Goal: Task Accomplishment & Management: Manage account settings

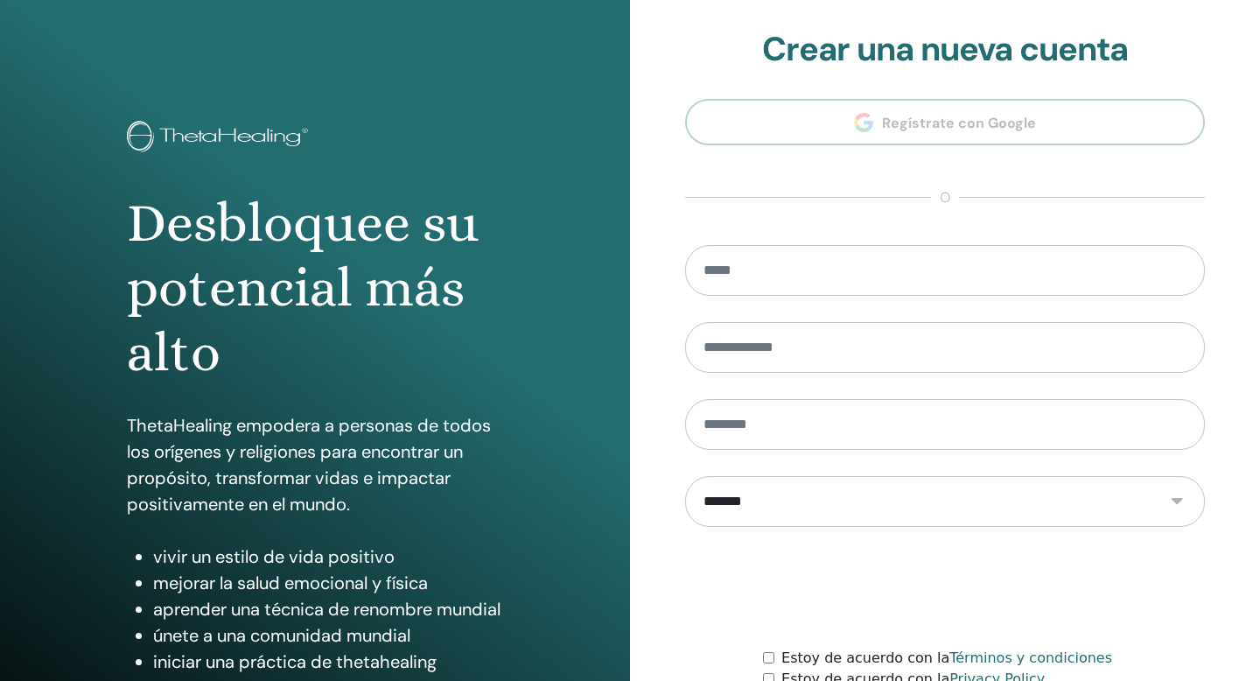
scroll to position [159, 0]
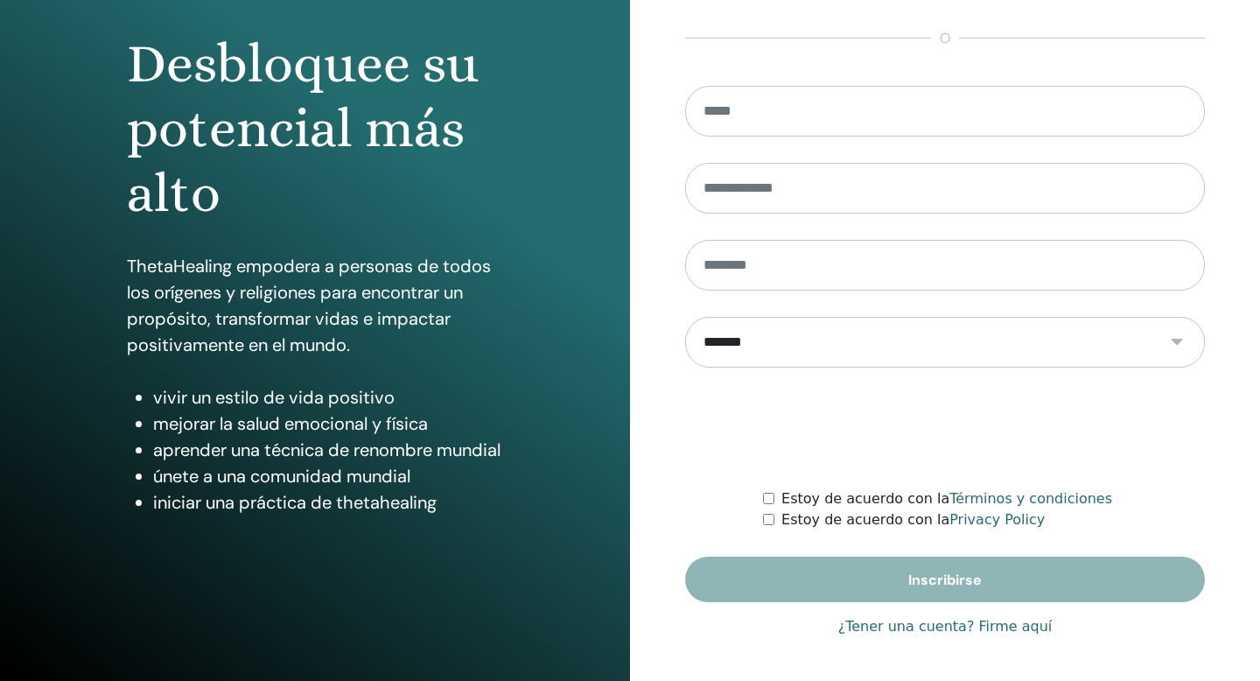
click at [894, 618] on link "¿Tener una cuenta? Firme aquí" at bounding box center [945, 626] width 214 height 21
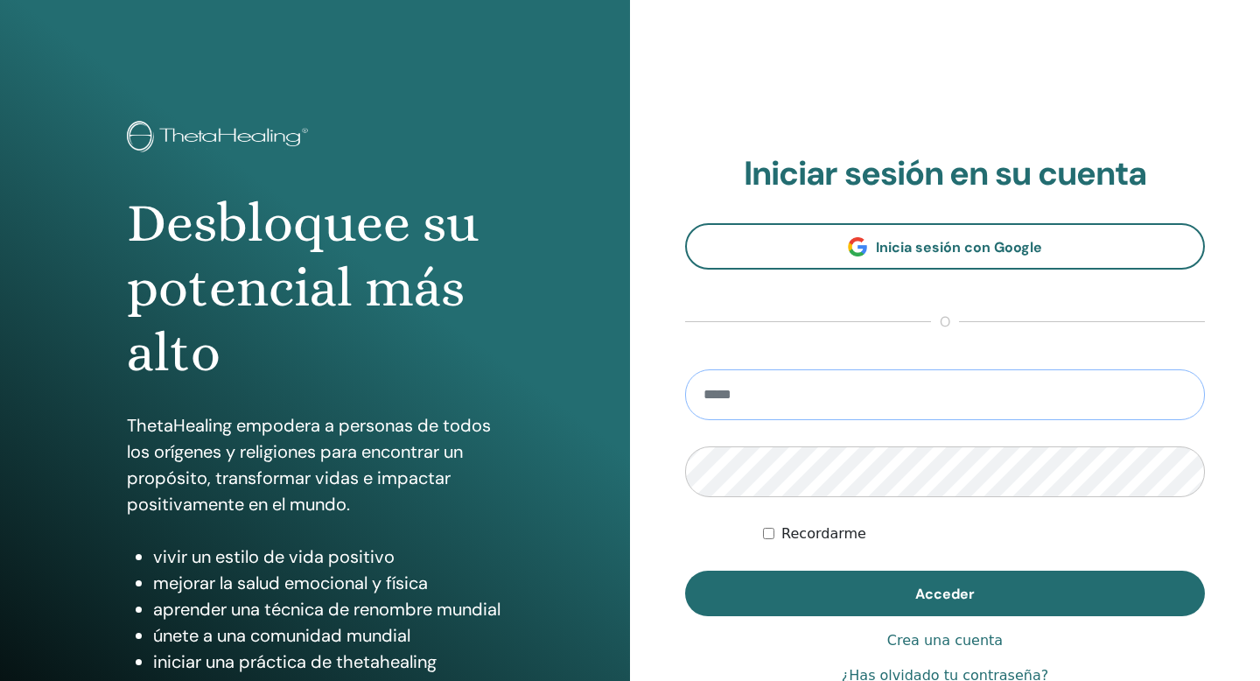
click at [764, 407] on input "email" at bounding box center [945, 394] width 520 height 51
type input "**********"
click at [685, 571] on button "Acceder" at bounding box center [945, 594] width 520 height 46
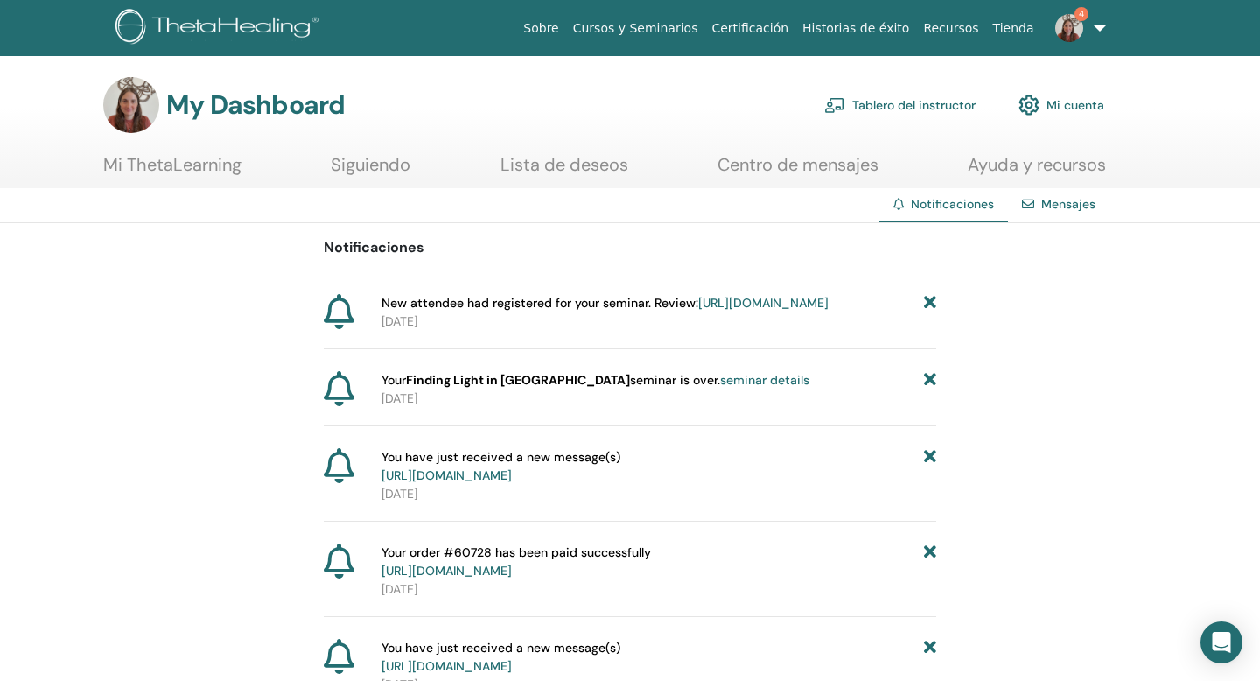
click at [753, 311] on link "https://member.thetahealing.com/instructor/seminar/373343/attendees" at bounding box center [763, 303] width 130 height 16
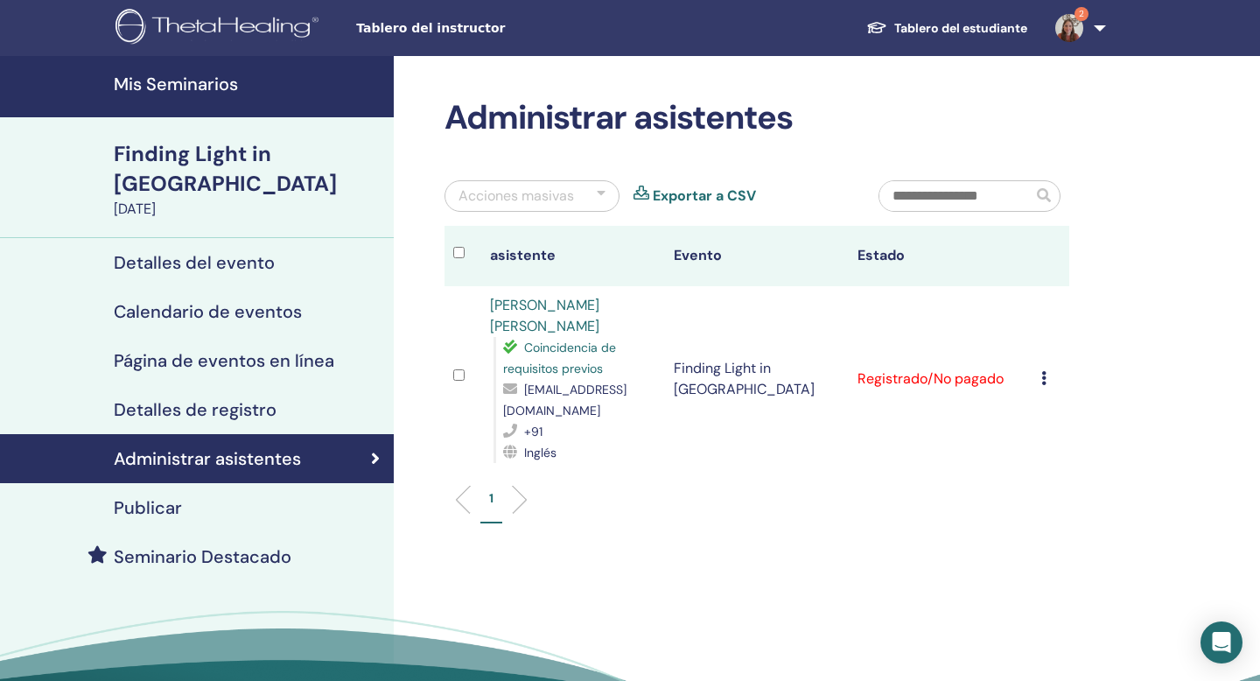
click at [299, 252] on div "Detalles del evento" at bounding box center [197, 262] width 366 height 21
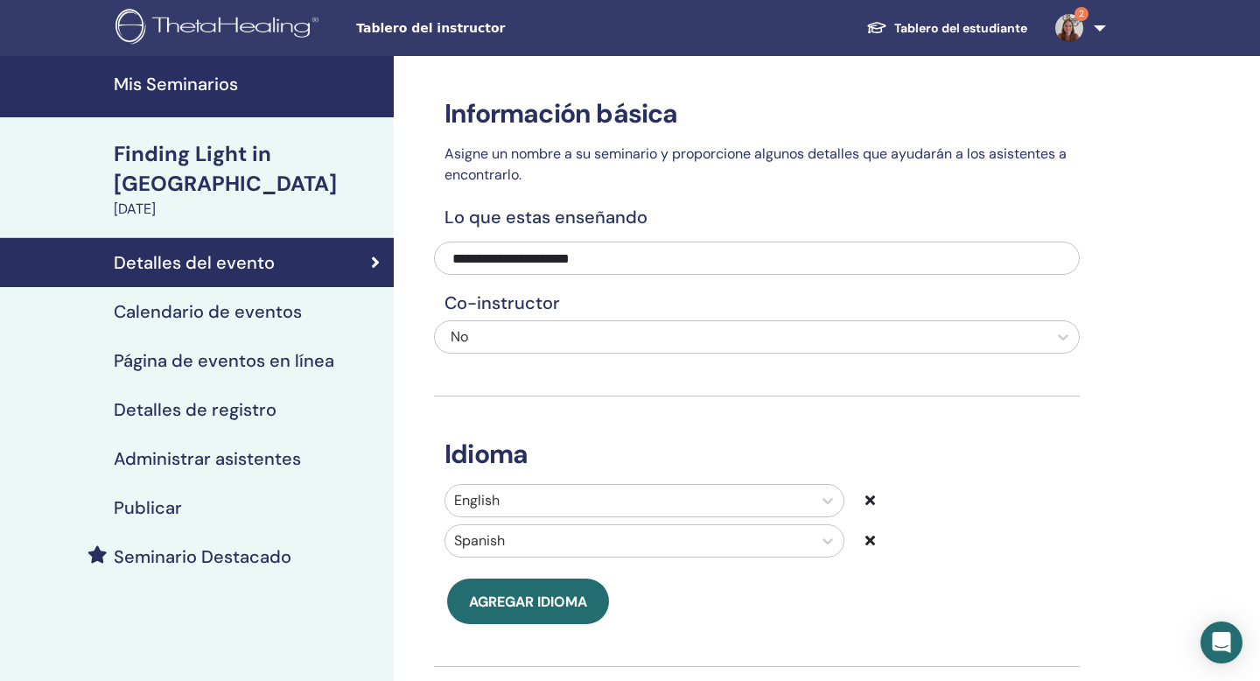
click at [308, 301] on div "Calendario de eventos" at bounding box center [197, 311] width 366 height 21
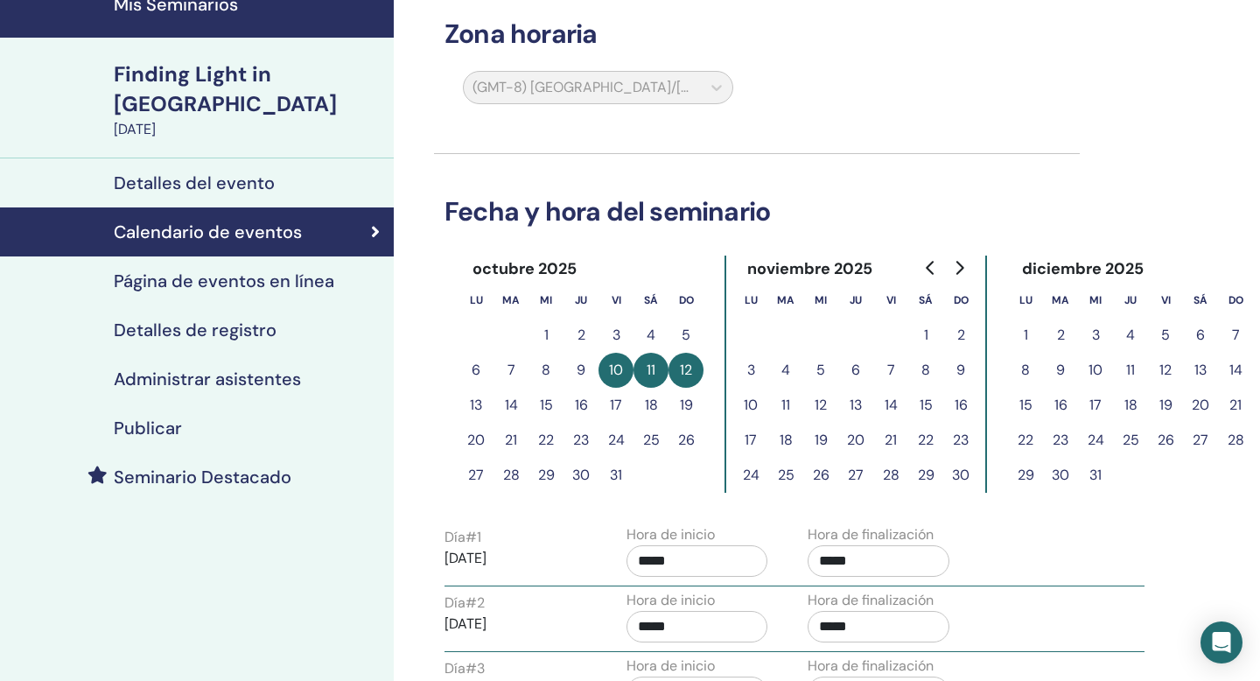
scroll to position [118, 0]
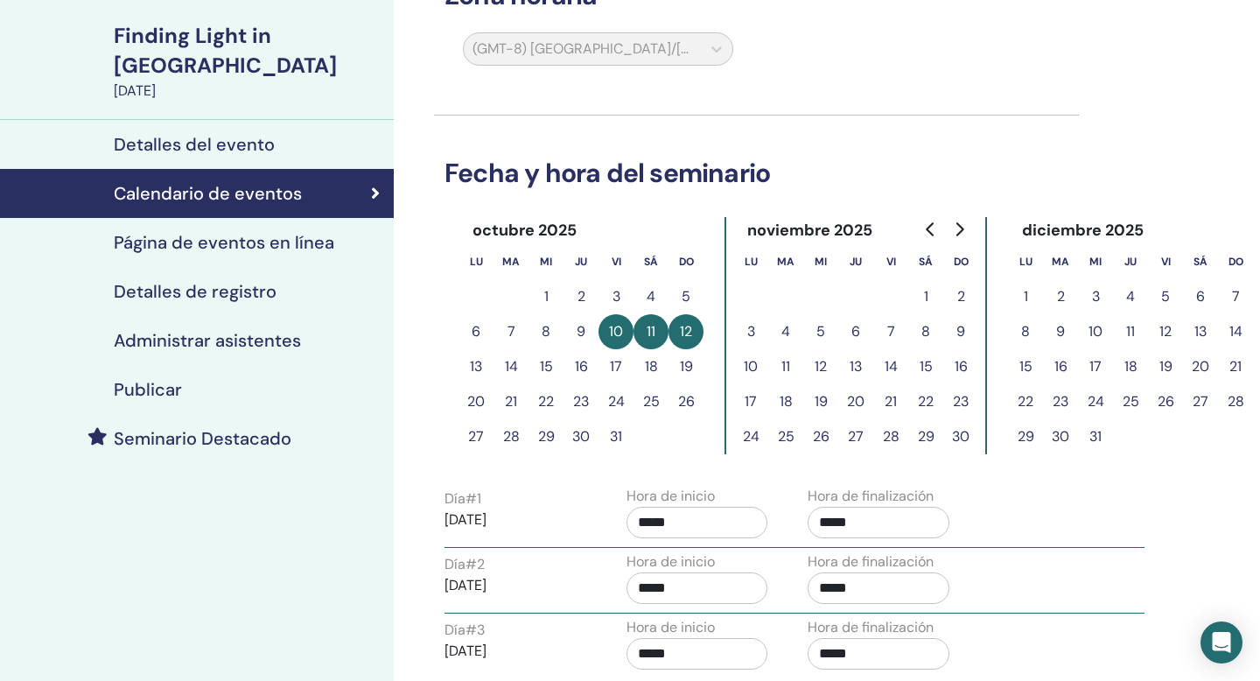
click at [252, 183] on h4 "Calendario de eventos" at bounding box center [208, 193] width 188 height 21
click at [224, 134] on h4 "Detalles del evento" at bounding box center [194, 144] width 161 height 21
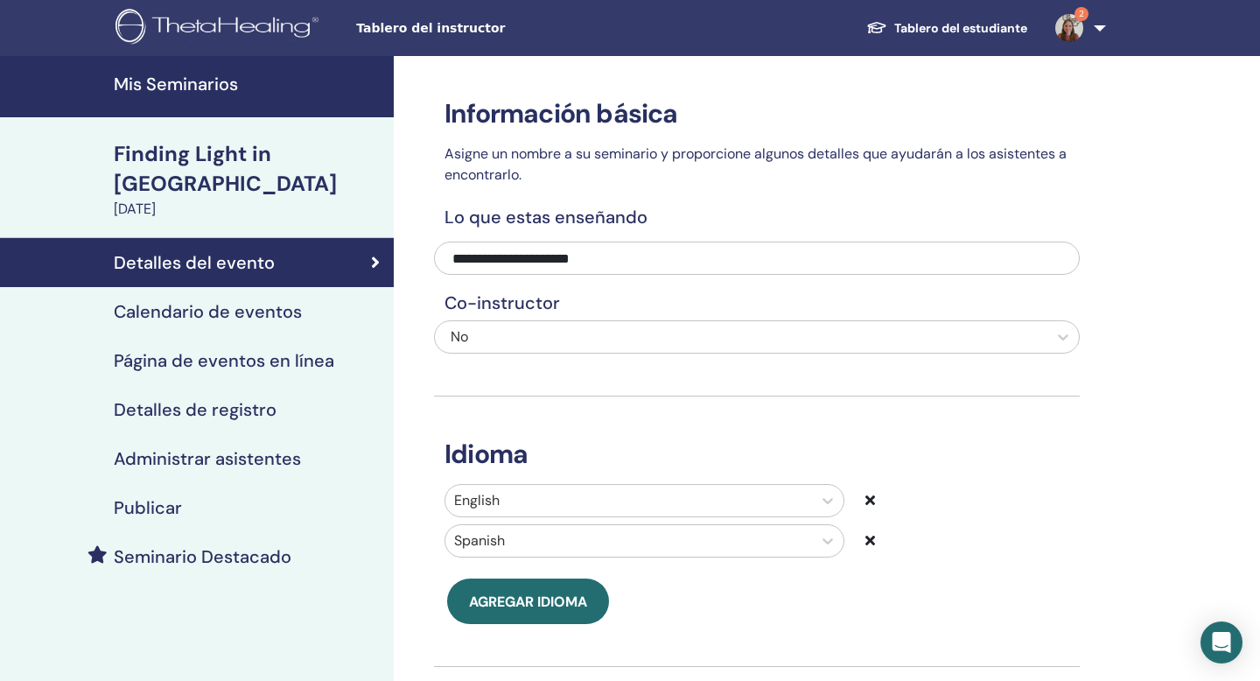
click at [219, 83] on h4 "Mis Seminarios" at bounding box center [249, 84] width 270 height 21
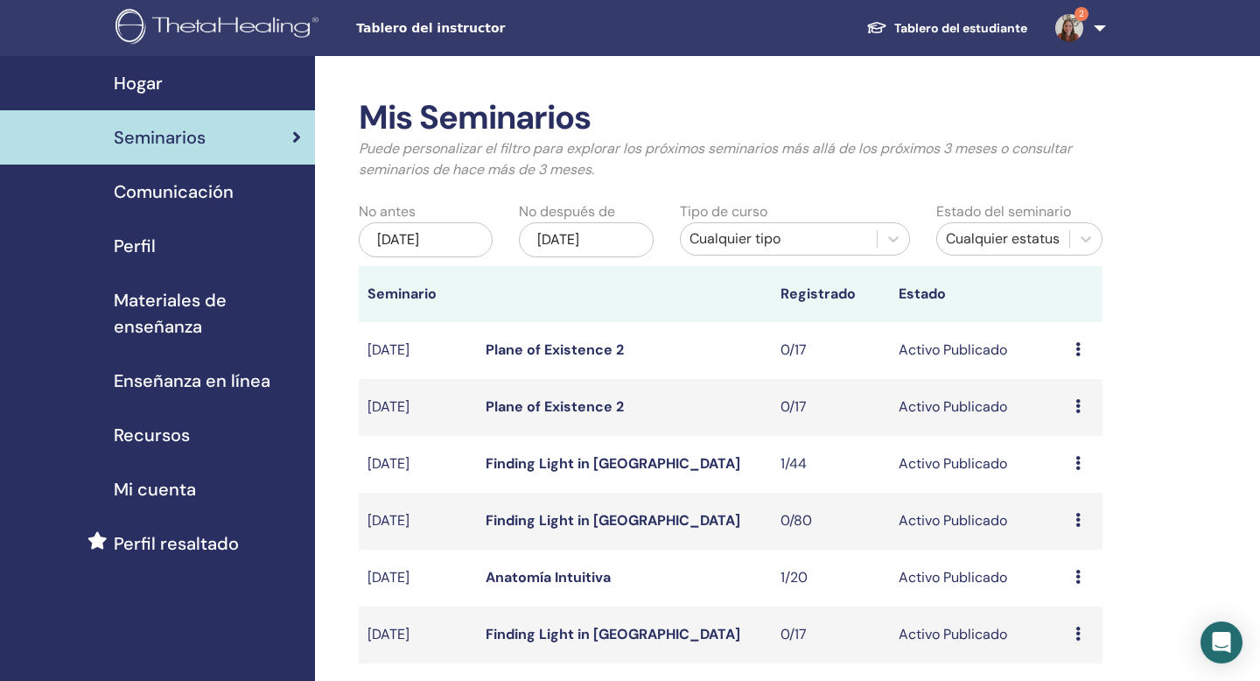
click at [1065, 19] on img at bounding box center [1070, 28] width 28 height 28
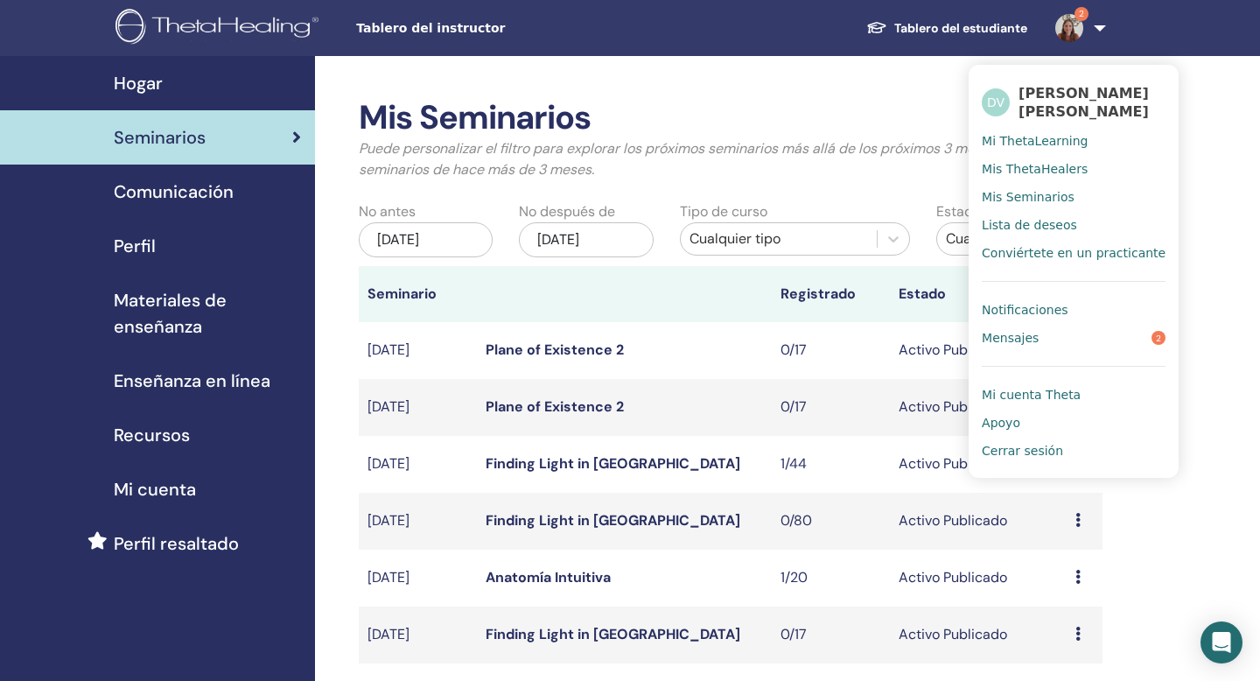
click at [1084, 307] on link "Notificaciones" at bounding box center [1074, 310] width 184 height 28
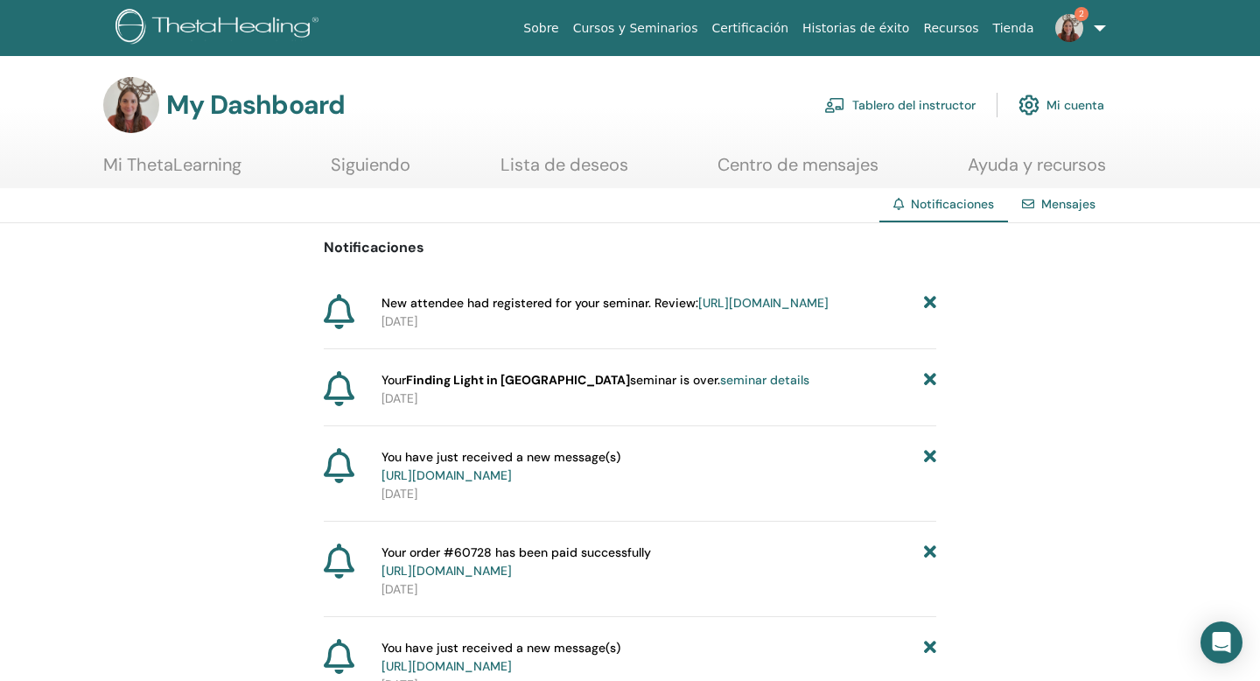
click at [720, 388] on link "seminar details" at bounding box center [764, 380] width 89 height 16
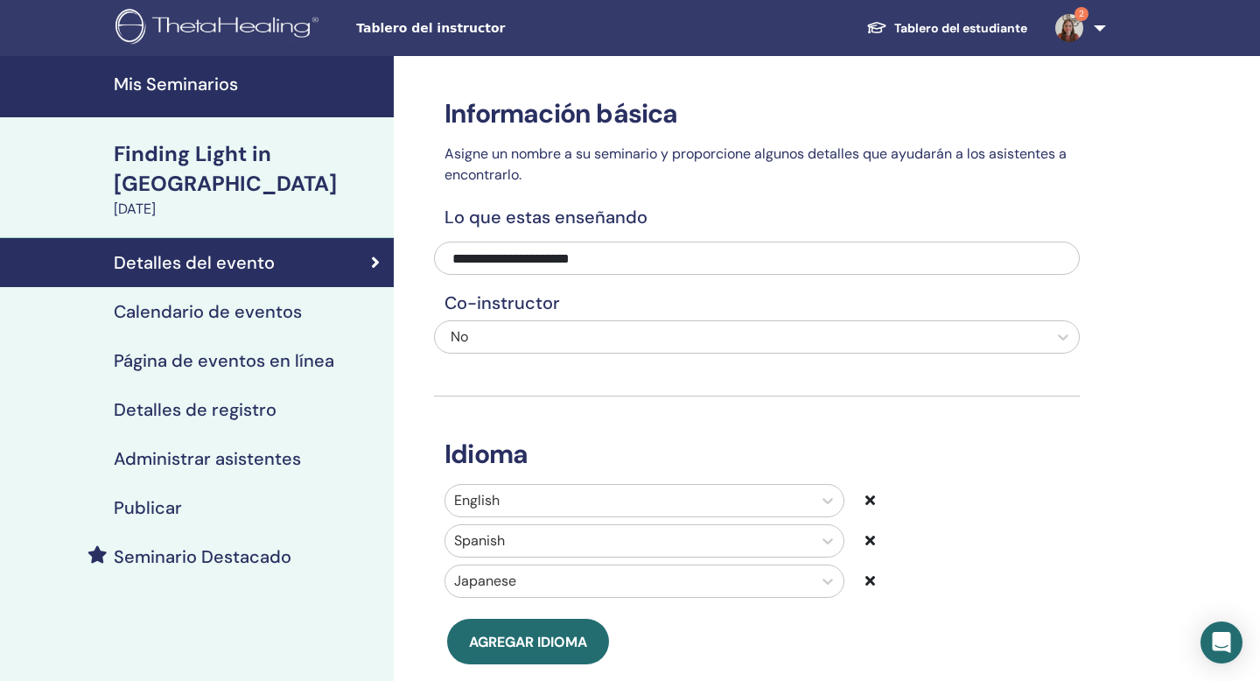
click at [257, 448] on h4 "Administrar asistentes" at bounding box center [207, 458] width 187 height 21
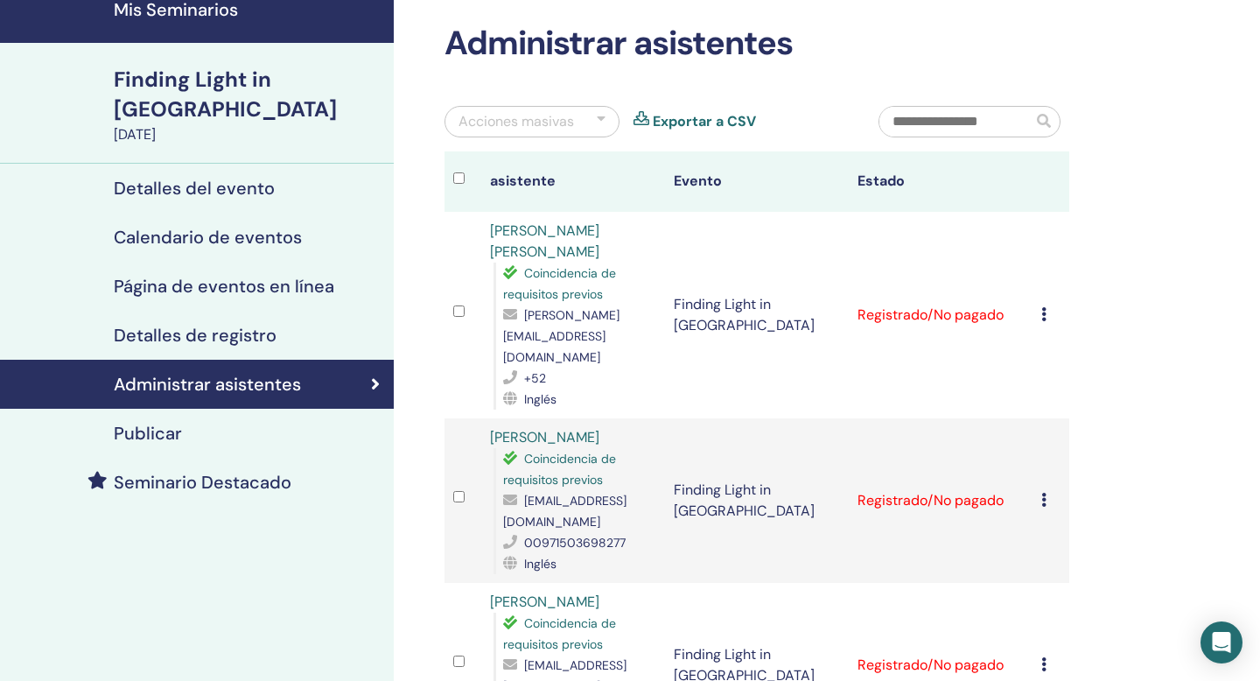
scroll to position [103, 0]
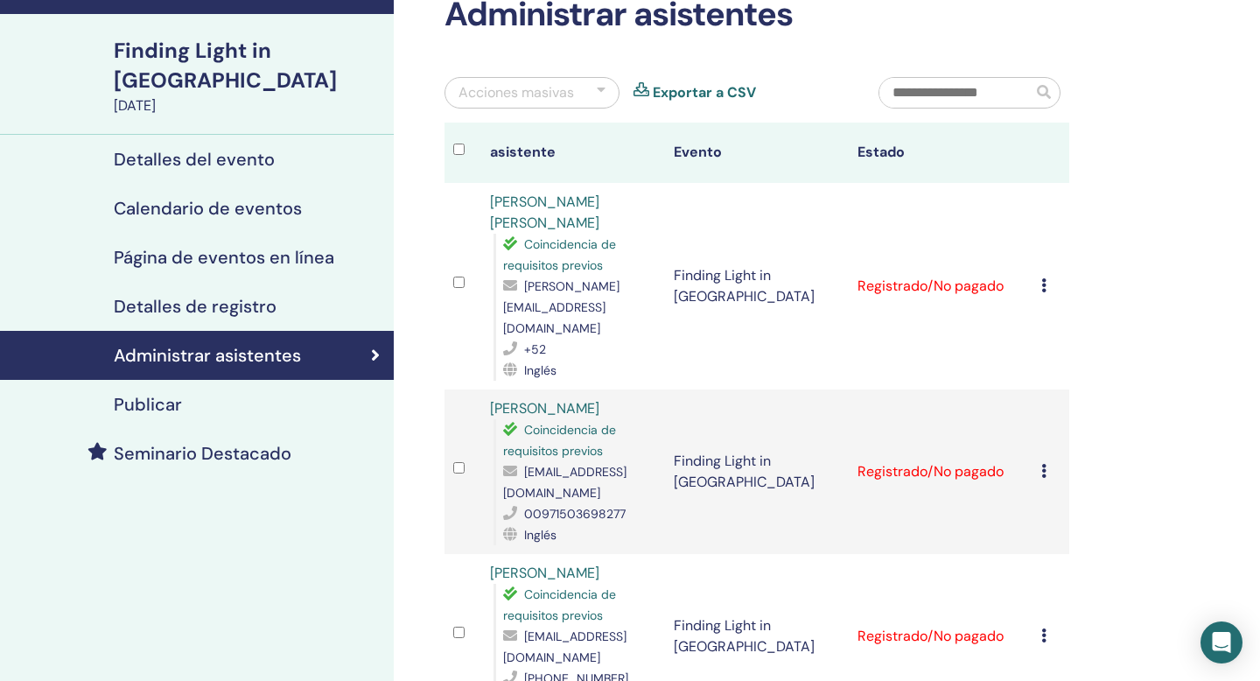
click at [1045, 278] on icon at bounding box center [1044, 285] width 5 height 14
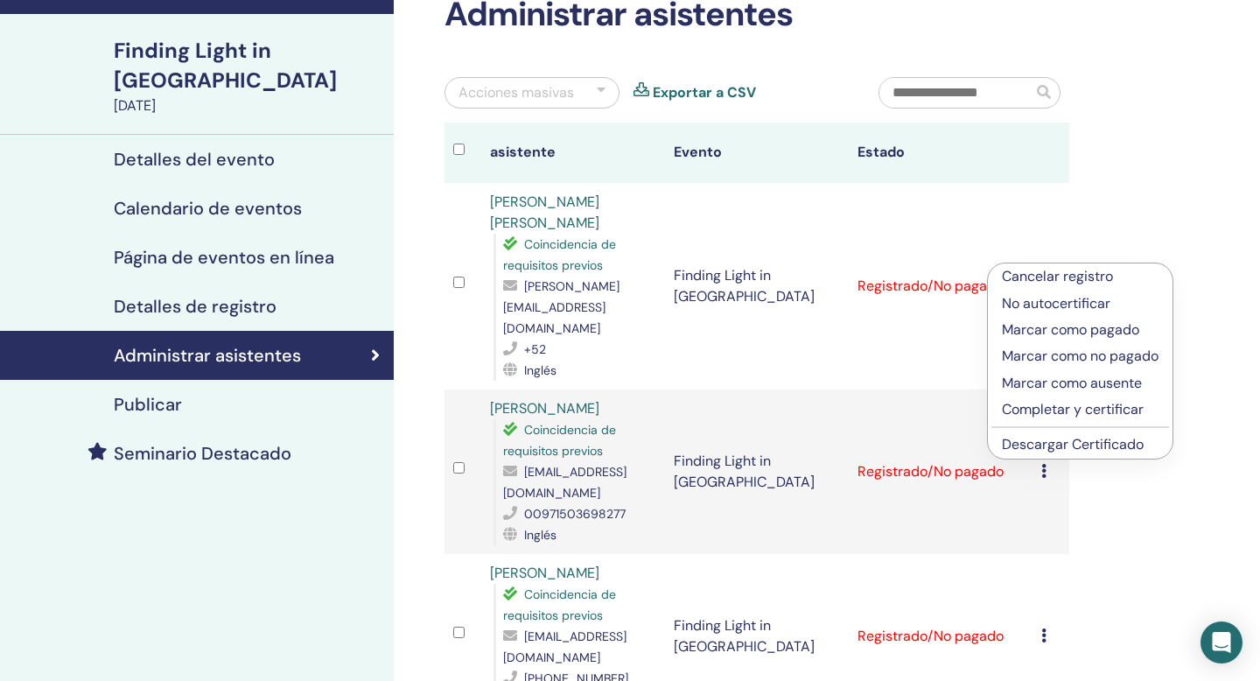
click at [1045, 277] on p "Cancelar registro" at bounding box center [1080, 276] width 157 height 21
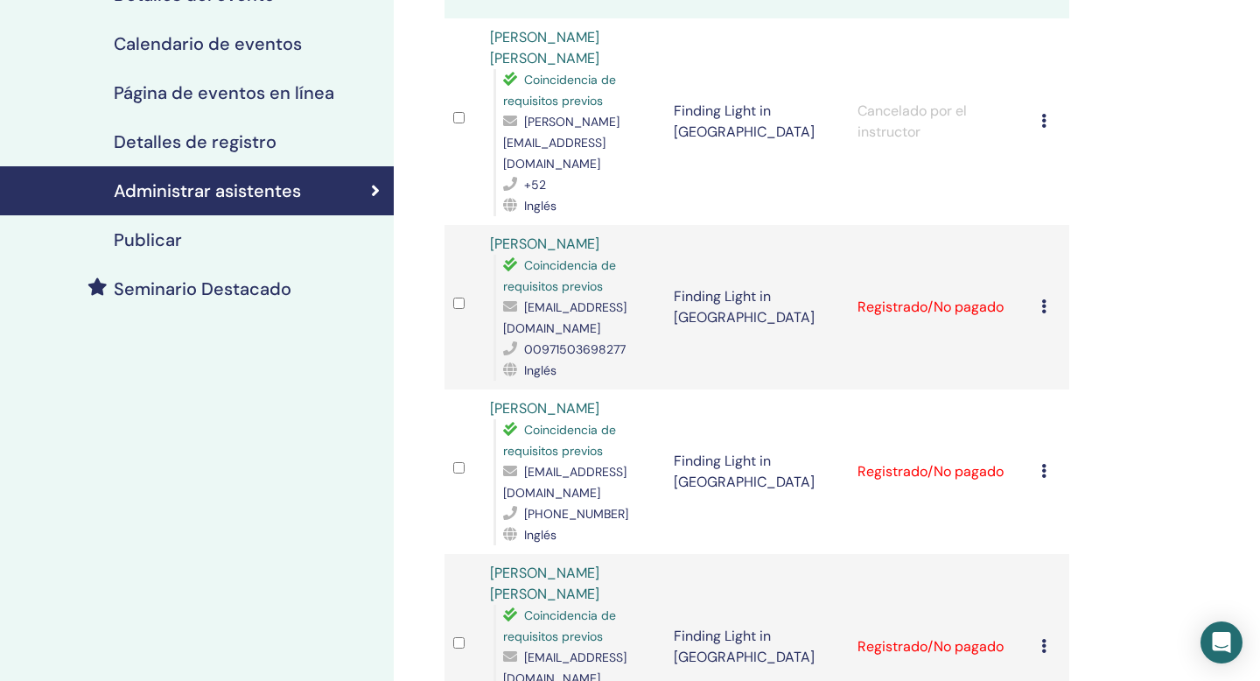
scroll to position [280, 0]
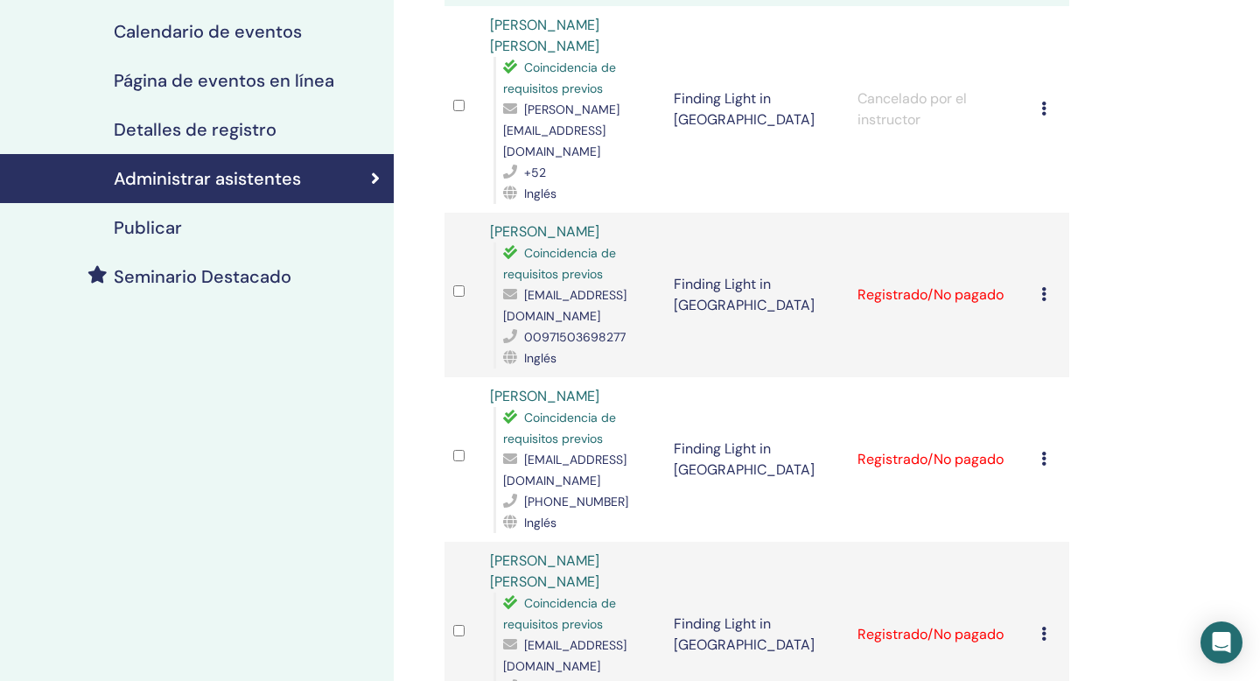
click at [1045, 287] on icon at bounding box center [1044, 294] width 5 height 14
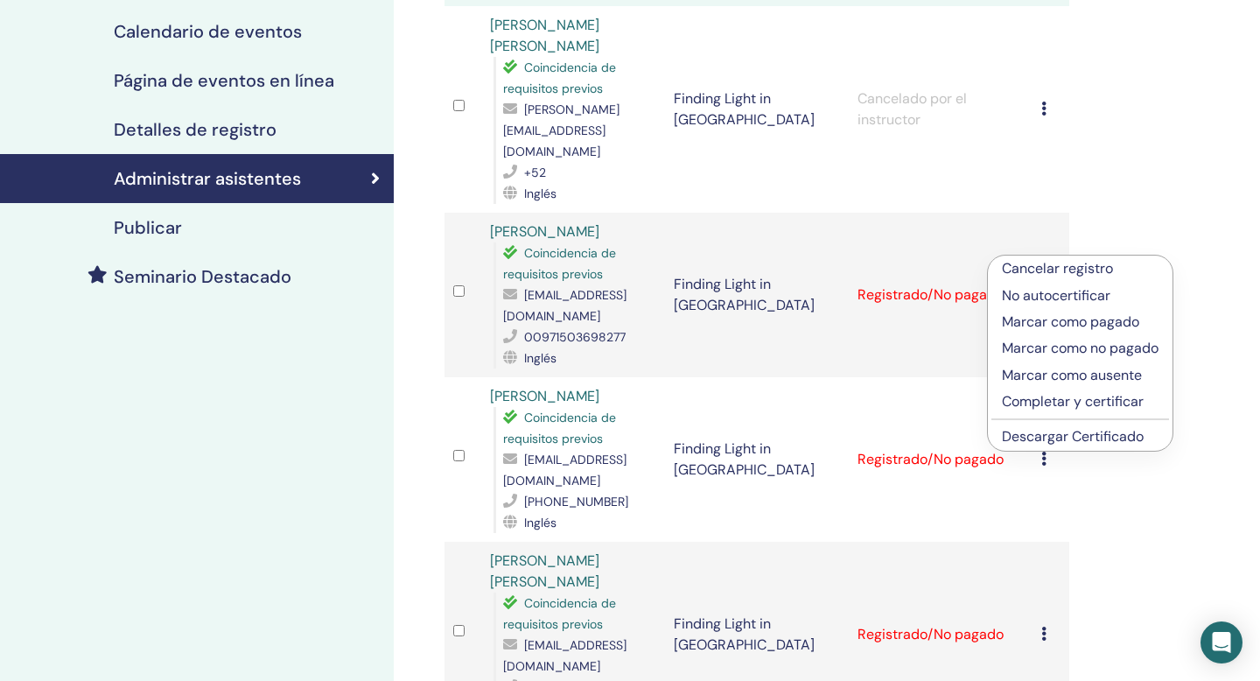
click at [1044, 265] on p "Cancelar registro" at bounding box center [1080, 268] width 157 height 21
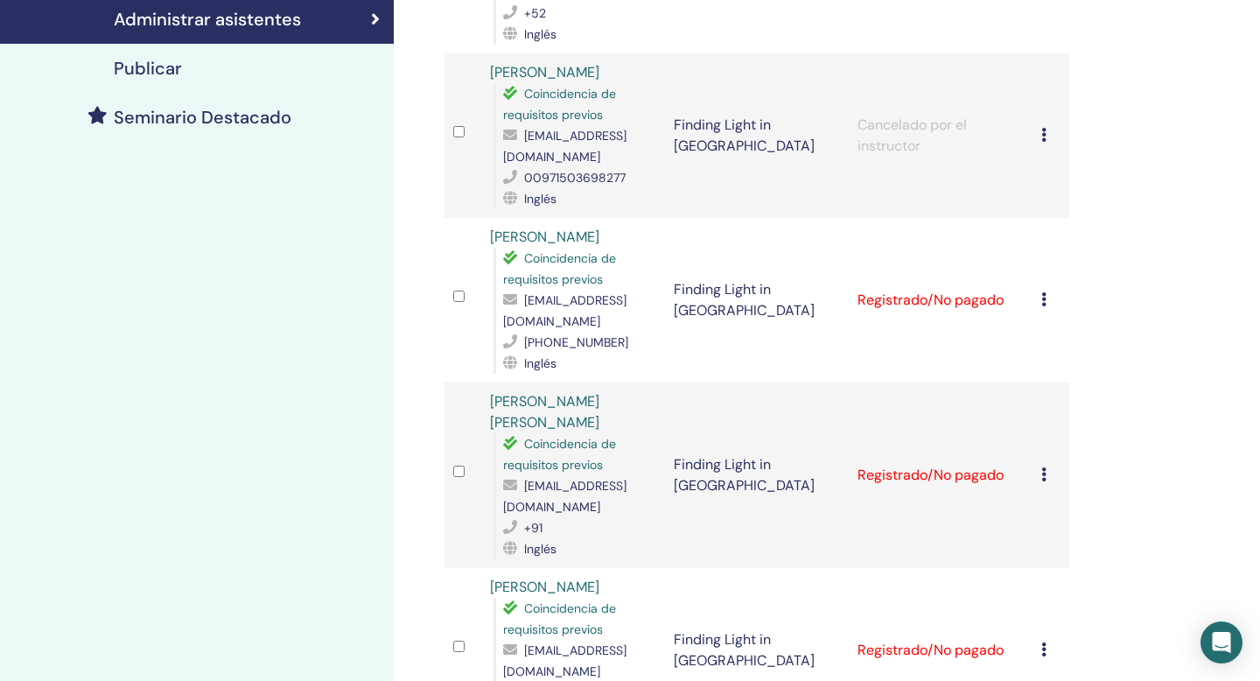
scroll to position [450, 0]
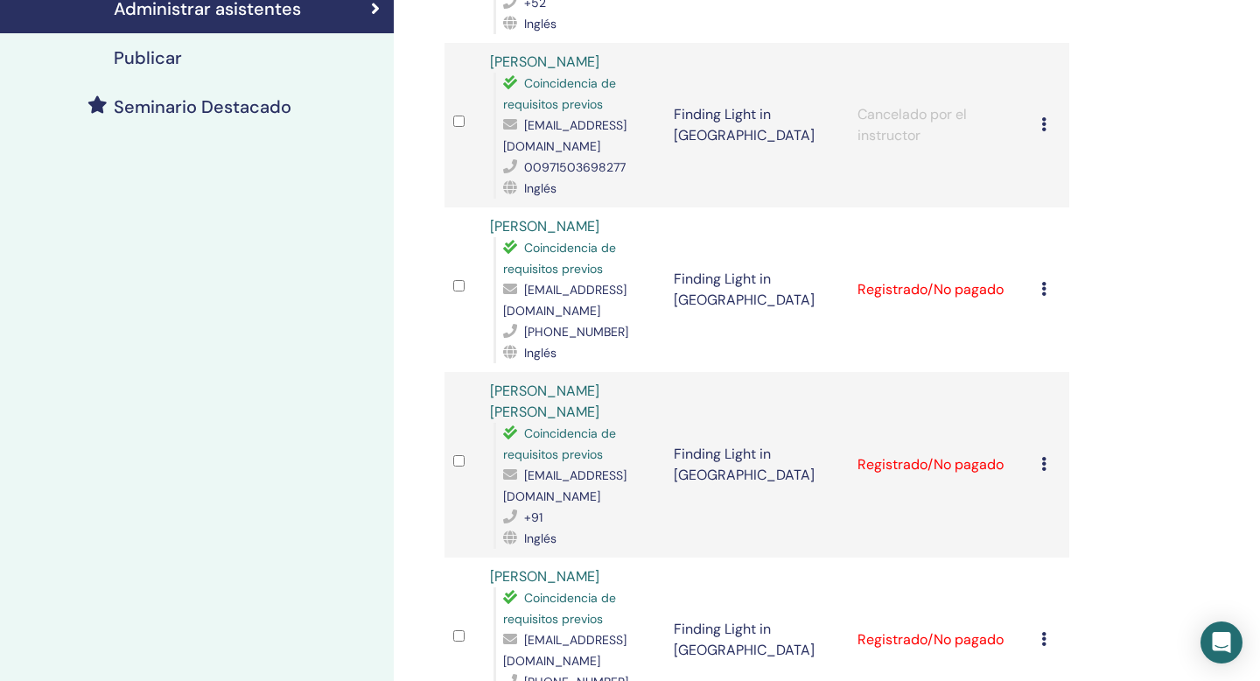
click at [1042, 282] on icon at bounding box center [1044, 289] width 5 height 14
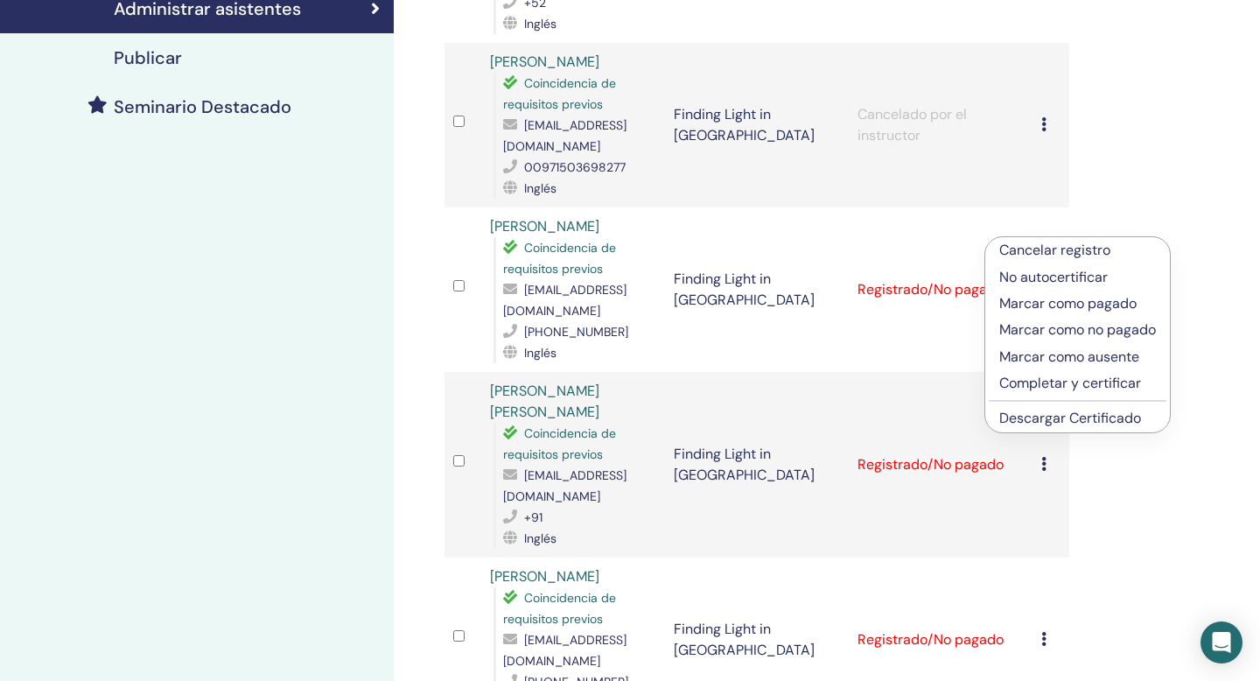
click at [1042, 249] on p "Cancelar registro" at bounding box center [1078, 250] width 157 height 21
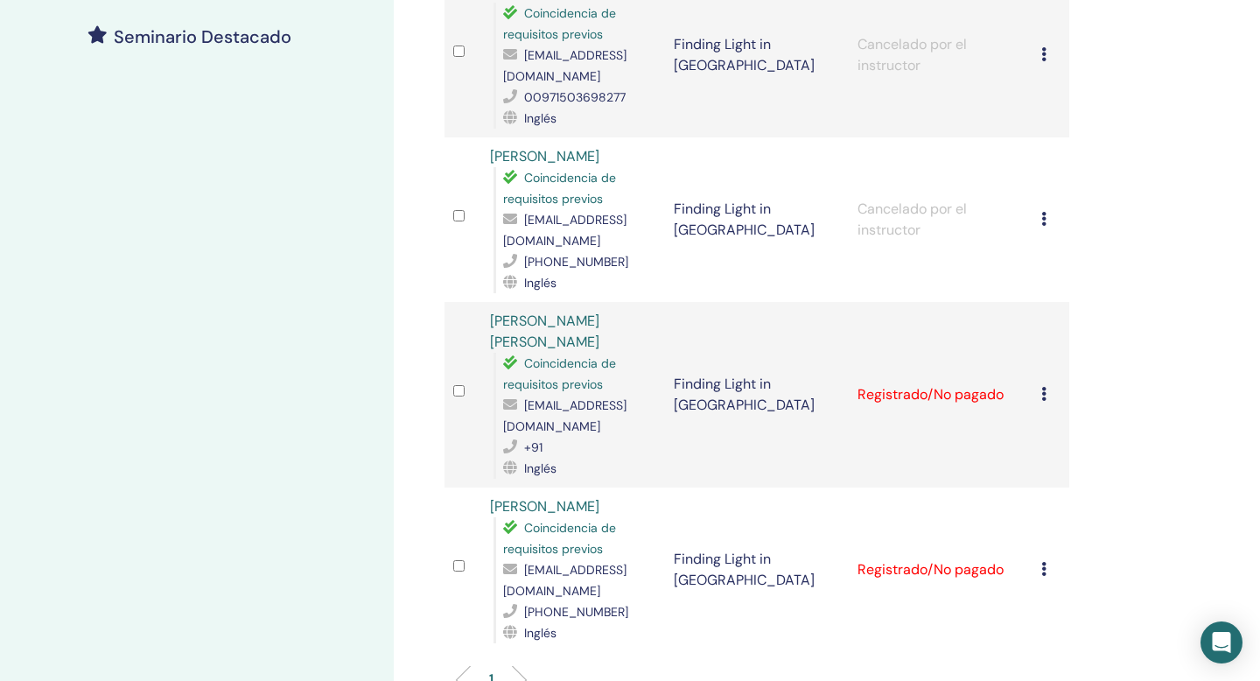
scroll to position [543, 0]
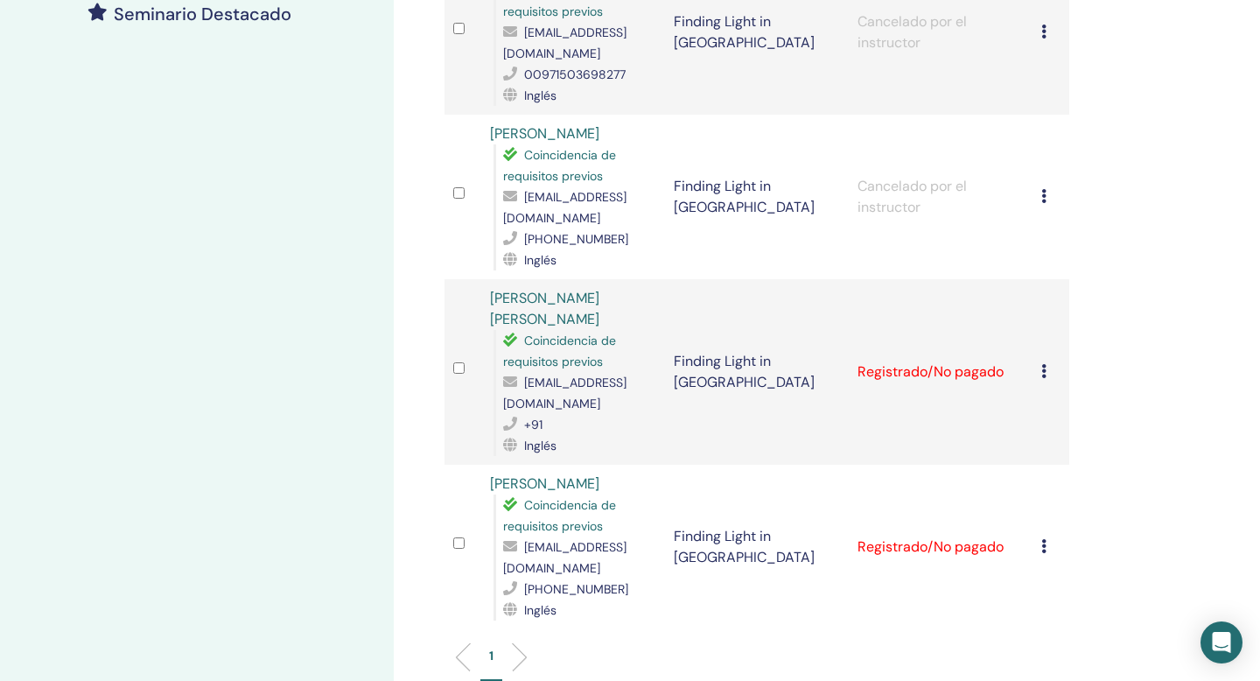
click at [1042, 364] on icon at bounding box center [1044, 371] width 5 height 14
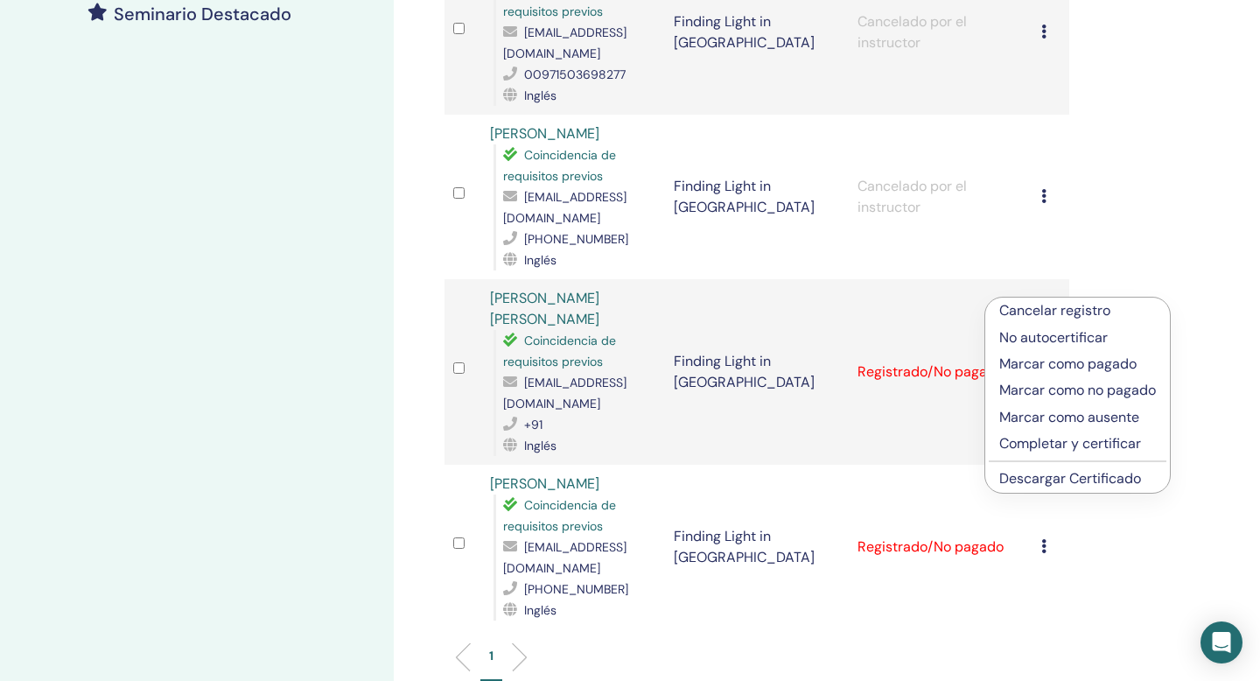
click at [1043, 315] on p "Cancelar registro" at bounding box center [1078, 310] width 157 height 21
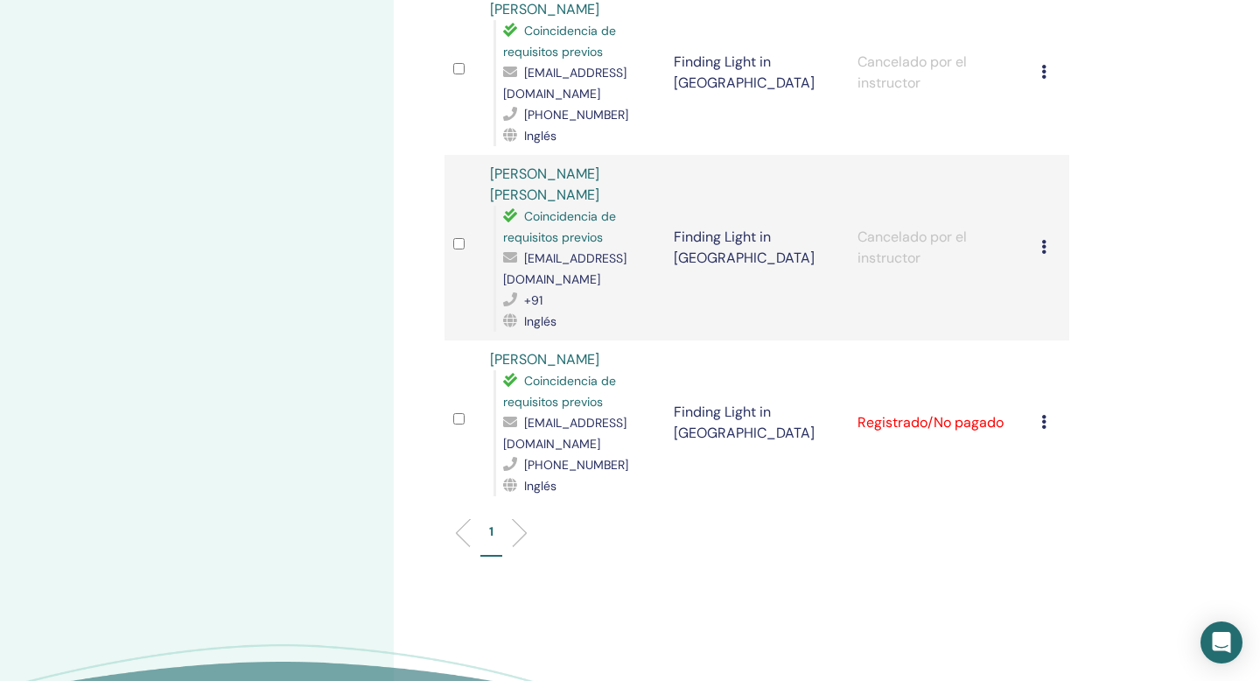
scroll to position [704, 0]
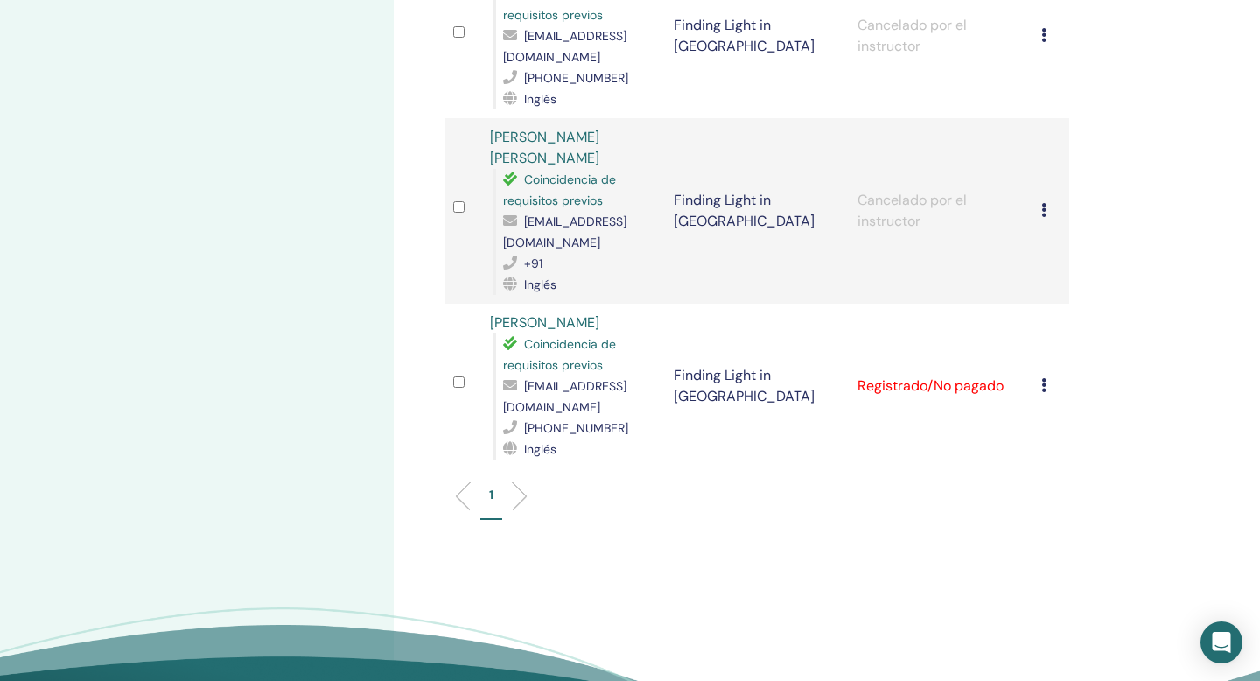
click at [1043, 378] on icon at bounding box center [1044, 385] width 5 height 14
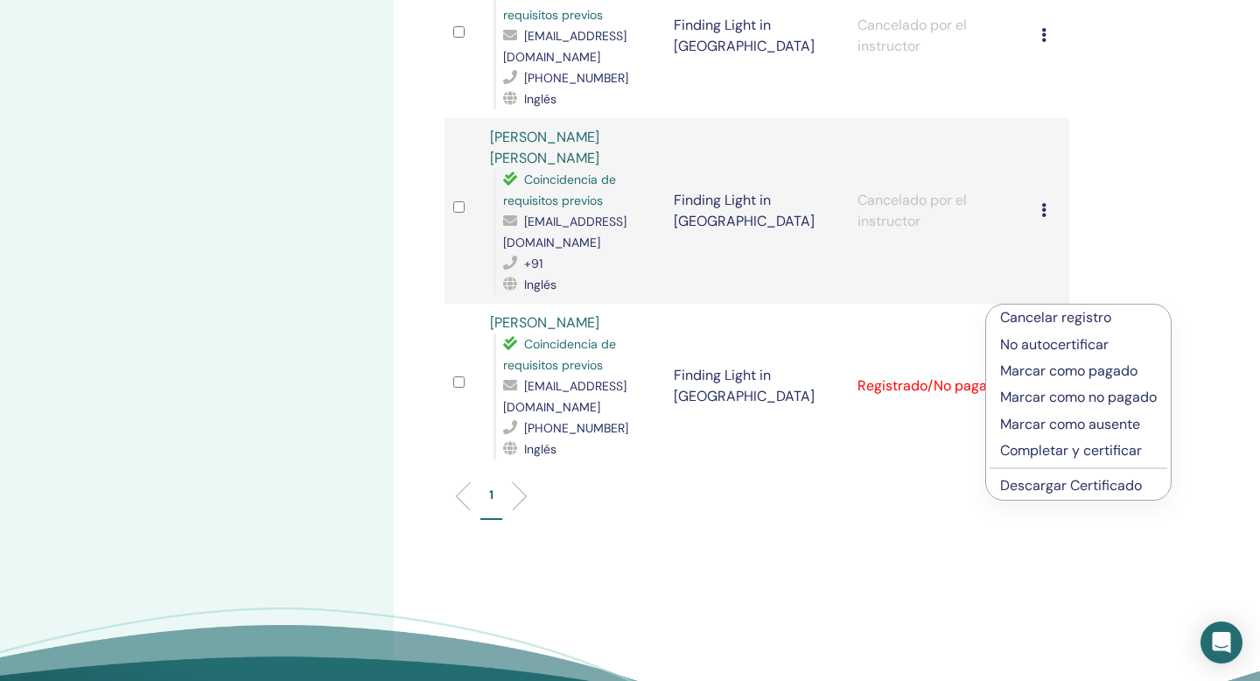
click at [1045, 316] on p "Cancelar registro" at bounding box center [1078, 317] width 157 height 21
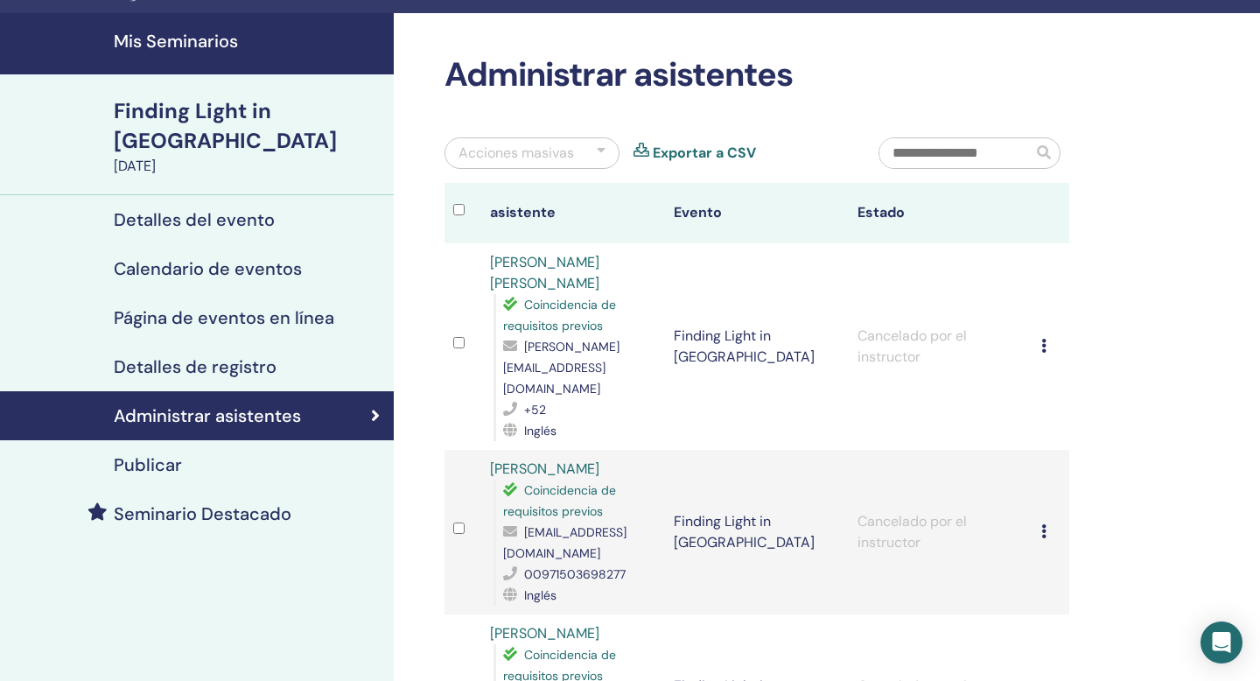
scroll to position [40, 0]
